Goal: Find specific page/section: Find specific page/section

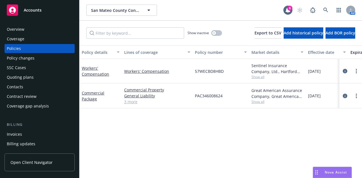
click at [320, 3] on div "San Mateo County Convention and Visitors Bureau San Mateo County Convention and…" at bounding box center [220, 10] width 283 height 20
click at [320, 6] on link at bounding box center [325, 10] width 11 height 11
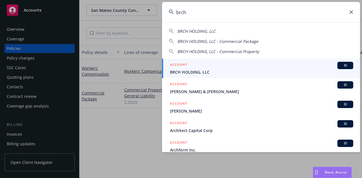
type input "brch"
click at [195, 63] on div "ACCOUNT BI" at bounding box center [261, 65] width 183 height 7
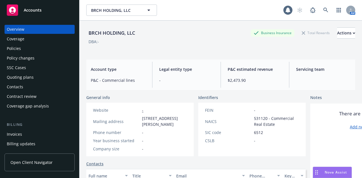
click at [22, 48] on div "Policies" at bounding box center [40, 48] width 66 height 9
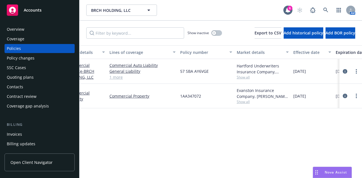
scroll to position [0, 7]
